Goal: Task Accomplishment & Management: Manage account settings

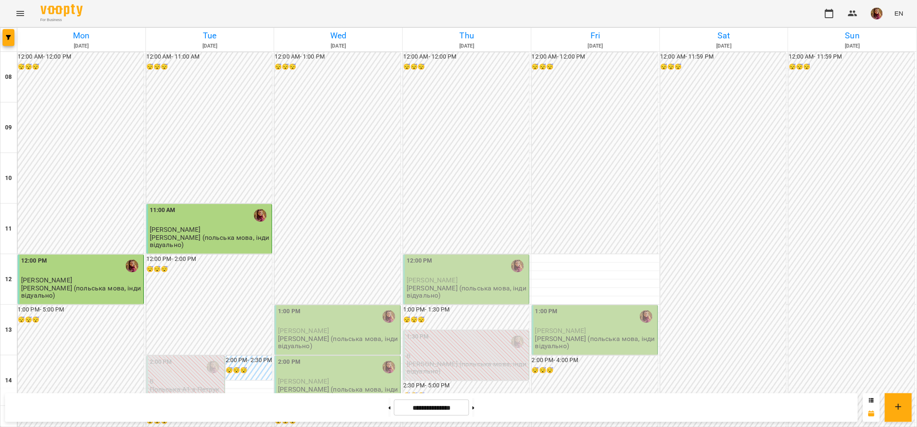
scroll to position [263, 0]
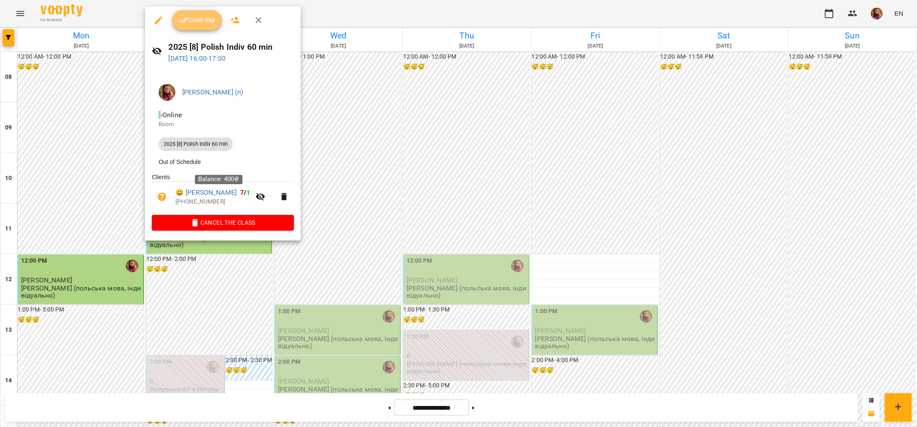
click at [193, 16] on span "Confirm" at bounding box center [197, 20] width 36 height 10
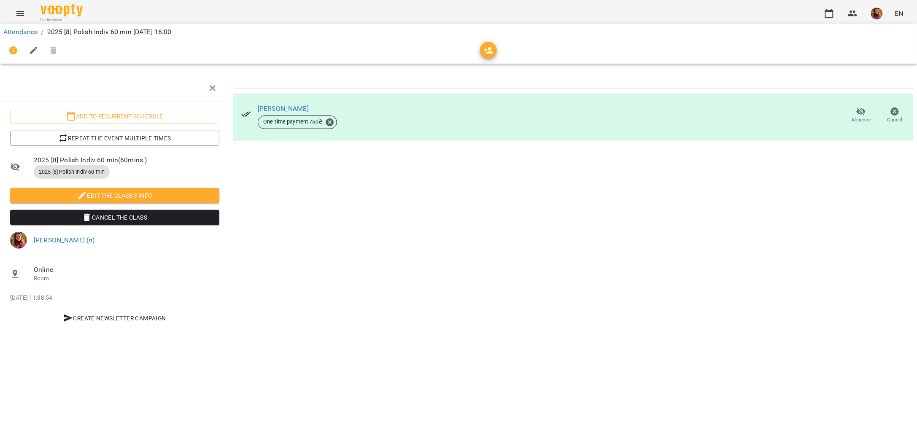
click at [17, 27] on li "Attendance" at bounding box center [20, 32] width 34 height 10
click at [16, 29] on link "Attendance" at bounding box center [20, 32] width 34 height 8
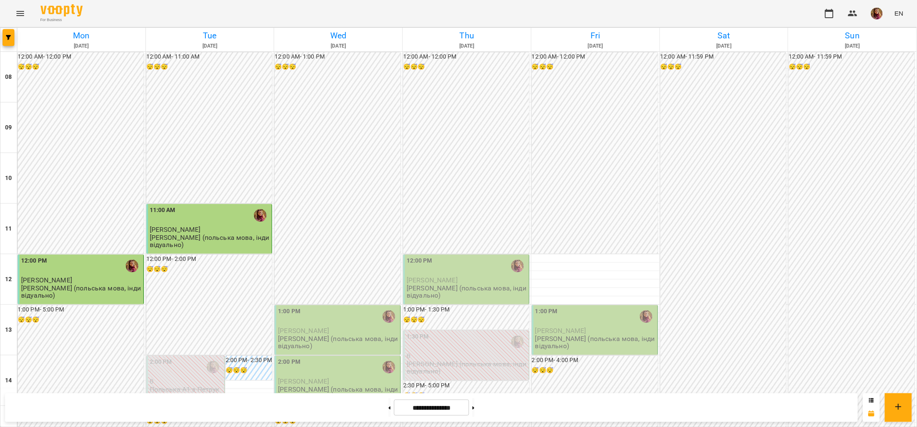
scroll to position [263, 0]
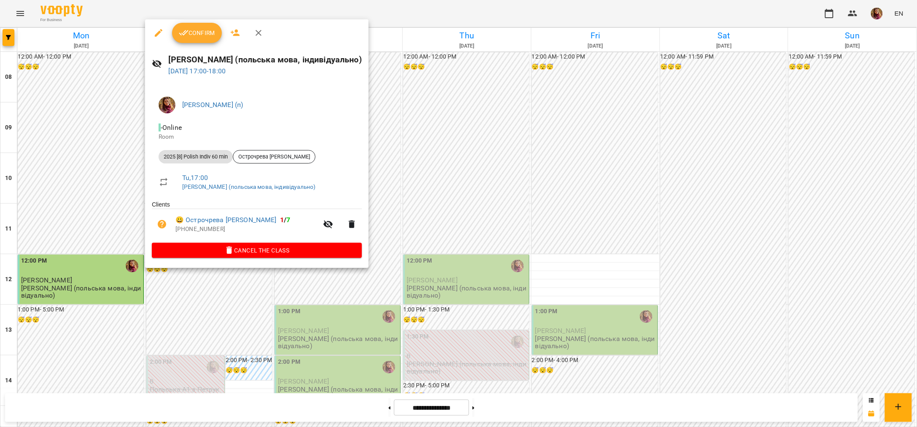
click at [196, 38] on span "Confirm" at bounding box center [197, 33] width 36 height 10
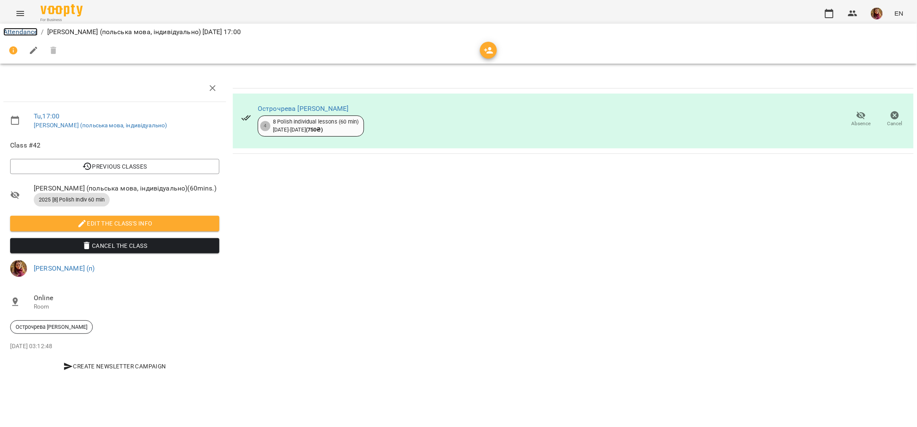
click at [24, 32] on link "Attendance" at bounding box center [20, 32] width 34 height 8
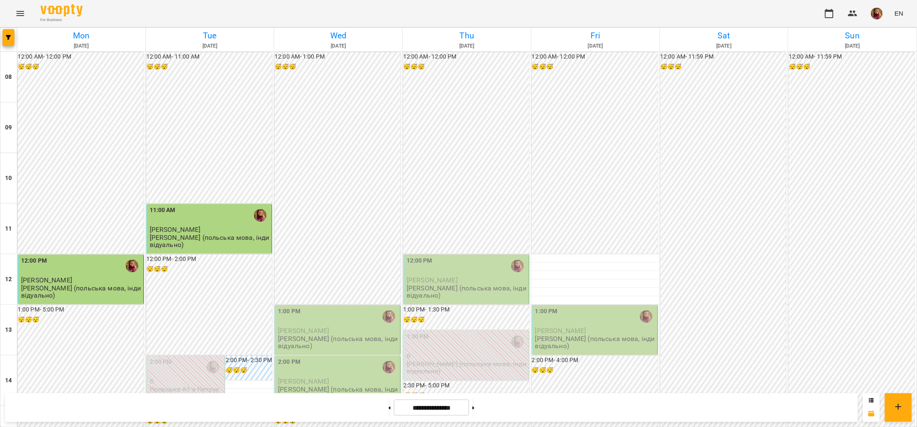
scroll to position [52, 0]
